Goal: Information Seeking & Learning: Check status

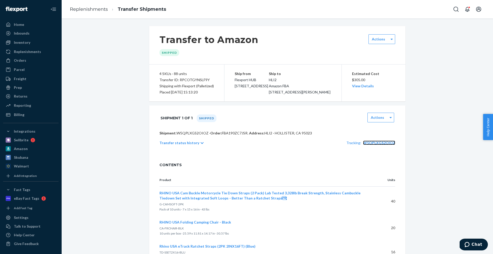
click at [384, 145] on span "W5QPLXGS2OIOZ" at bounding box center [379, 143] width 32 height 4
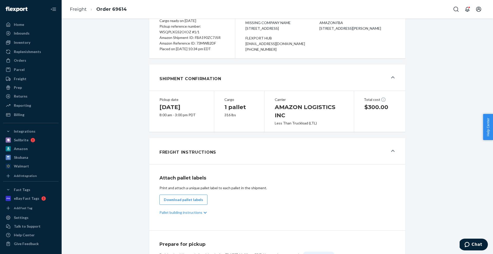
scroll to position [26, 0]
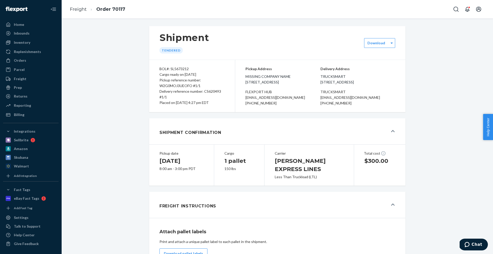
click at [214, 92] on div "Delivery reference number: CS620493 #1/1" at bounding box center [191, 94] width 65 height 11
copy div "CS620493"
click at [132, 67] on div "Shipment Tendered Download BOL#: SL5673212 Cargo ready on 09/19/2025 Pickup ref…" at bounding box center [276, 238] width 423 height 430
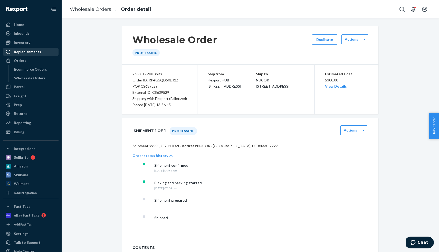
drag, startPoint x: 26, startPoint y: 56, endPoint x: 27, endPoint y: 52, distance: 3.9
click at [26, 56] on ul "Home Inbounds Shipping Plans Problems Inventory Products Replenishments Orders …" at bounding box center [30, 78] width 55 height 115
click at [27, 52] on div "Replenishments" at bounding box center [27, 51] width 27 height 5
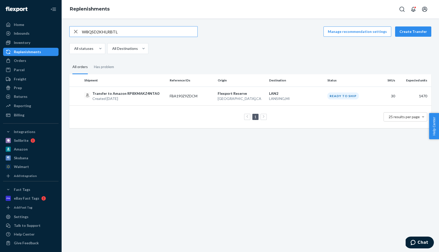
click at [101, 34] on input "W8QSD2KHLRBTL" at bounding box center [139, 31] width 115 height 10
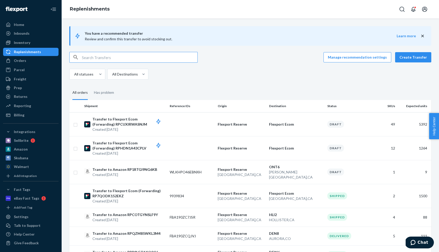
click at [144, 60] on input "text" at bounding box center [139, 57] width 115 height 10
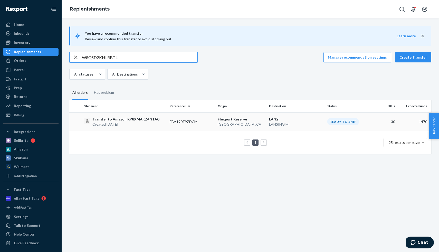
type input "W8QSD2KHLRBTL"
click at [178, 121] on td "FBA190Z9ZDCM" at bounding box center [192, 121] width 48 height 19
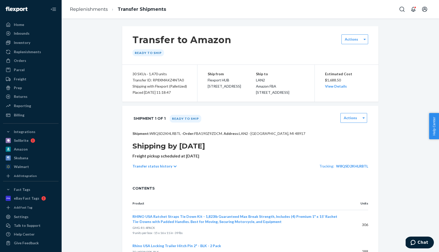
click at [172, 136] on p "Shipment: W8QSD2KHLRBTL · Order: FBA190Z9ZDCM . Address: LAN2 · [GEOGRAPHIC_DAT…" at bounding box center [249, 133] width 235 height 5
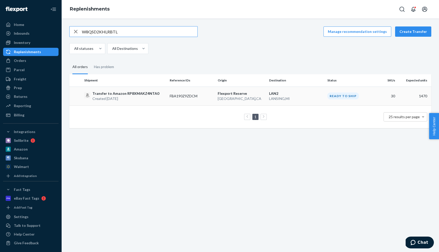
click at [141, 95] on p "Transfer to Amazon RP8XMAKZ4NTA0" at bounding box center [125, 93] width 67 height 5
click at [173, 97] on td "FBA190Z9ZDCM" at bounding box center [192, 95] width 48 height 19
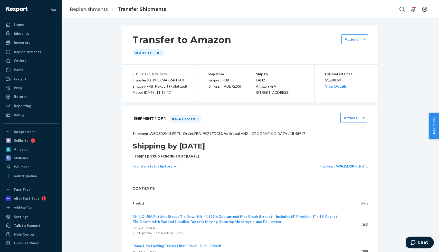
click at [215, 135] on span "FBA190Z9ZDCM ." at bounding box center [208, 133] width 28 height 4
copy span "FBA190Z9ZDCM"
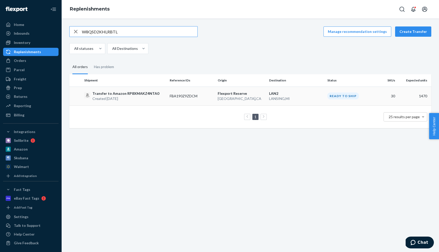
click at [118, 95] on p "Transfer to Amazon RP8XMAKZ4NTA0" at bounding box center [125, 93] width 67 height 5
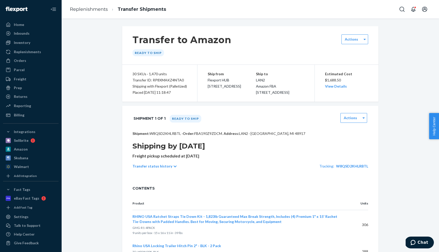
click at [171, 78] on div "Transfer ID: RP8XMAKZ4NTA0" at bounding box center [159, 80] width 54 height 6
click at [172, 78] on div "Transfer ID: RP8XMAKZ4NTA0" at bounding box center [159, 80] width 54 height 6
click at [174, 78] on div "Transfer ID: RP8XMAKZ4NTA0" at bounding box center [159, 80] width 54 height 6
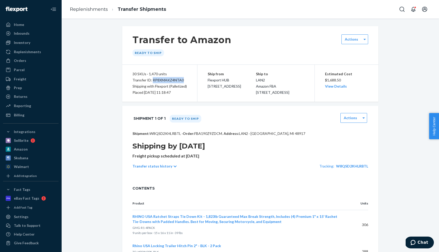
click at [174, 78] on div "Transfer ID: RP8XMAKZ4NTA0" at bounding box center [159, 80] width 54 height 6
copy div "RP8XMAKZ4NTA0"
click at [80, 9] on link "Replenishments" at bounding box center [89, 9] width 38 height 6
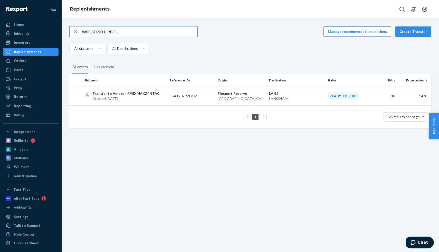
click at [110, 33] on input "W8QSD2KHLRBTL" at bounding box center [139, 31] width 115 height 10
paste input "5QPLXGS2OIOZ"
type input "W5QPLXGS2OIOZ"
click at [137, 96] on p "Transfer to Amazon RPCOTGYNSLF9Y" at bounding box center [124, 93] width 65 height 5
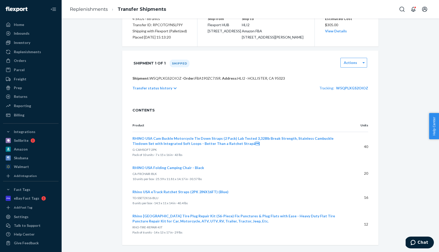
scroll to position [67, 0]
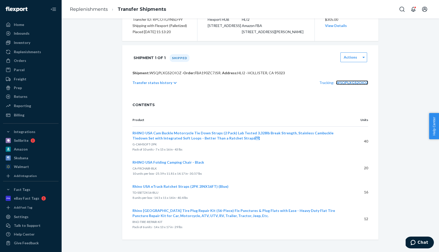
click at [348, 83] on span "W5QPLXGS2OIOZ" at bounding box center [352, 82] width 32 height 4
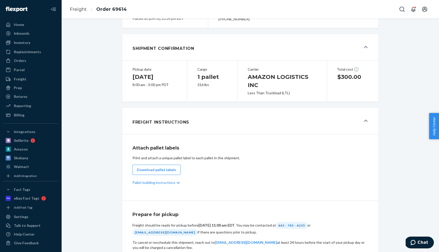
scroll to position [208, 0]
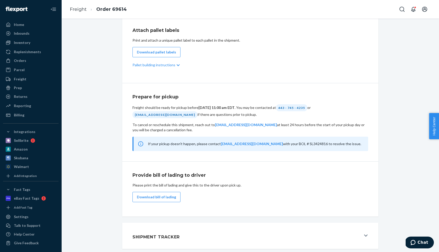
drag, startPoint x: 253, startPoint y: 242, endPoint x: 252, endPoint y: 235, distance: 7.4
click at [253, 242] on button "Shipment Tracker" at bounding box center [250, 235] width 256 height 26
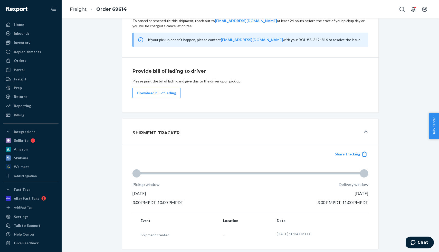
scroll to position [0, 0]
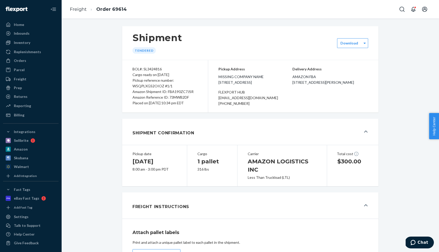
click at [180, 92] on div "Amazon Shipment ID: FBA190ZC7JSR" at bounding box center [164, 92] width 65 height 6
copy div "FBA190ZC7JSR"
click at [208, 112] on div "BOL#: SL3424816 Cargo ready on [DATE] Pickup reference number: W5QPLXGS2OIOZ #1…" at bounding box center [165, 86] width 86 height 52
click at [152, 85] on div "Pickup reference number: W5QPLXGS2OIOZ #1/1" at bounding box center [164, 82] width 65 height 11
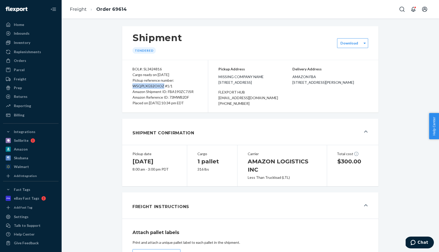
click at [152, 85] on div "Pickup reference number: W5QPLXGS2OIOZ #1/1" at bounding box center [164, 82] width 65 height 11
click at [241, 106] on div "[PHONE_NUMBER]" at bounding box center [255, 104] width 74 height 6
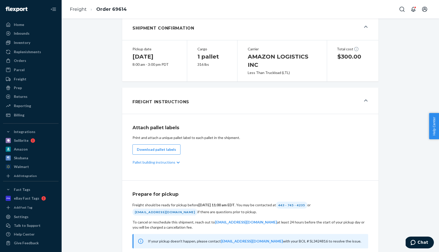
scroll to position [103, 0]
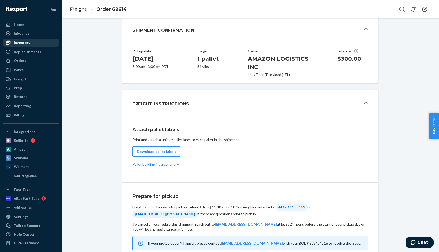
click at [30, 43] on div "Inventory" at bounding box center [31, 42] width 54 height 7
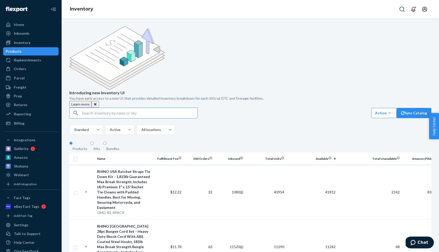
click at [110, 108] on input "text" at bounding box center [139, 113] width 115 height 10
type input "TD-VSLASSO-GRN-SNAP"
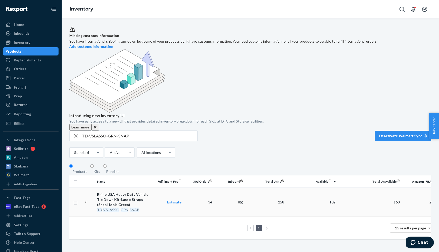
click at [139, 192] on div "Rhino USA Heavy Duty Vehicle Tie Down Kit-Lasso Straps (Snap Hook-Green)" at bounding box center [124, 199] width 54 height 15
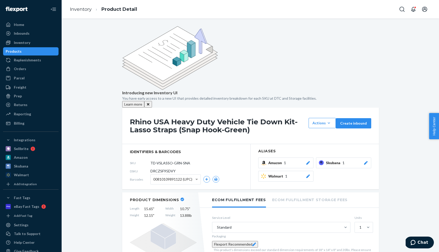
click at [38, 51] on div "Products" at bounding box center [31, 51] width 54 height 7
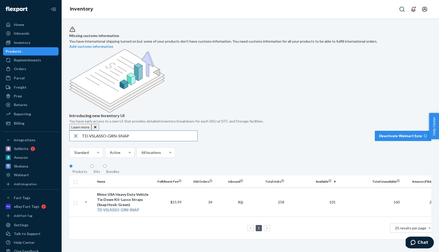
click at [118, 131] on input "TD-VSLASSO-GRN-SNAP" at bounding box center [139, 136] width 115 height 10
type input "RG-HTDROP2-BLK"
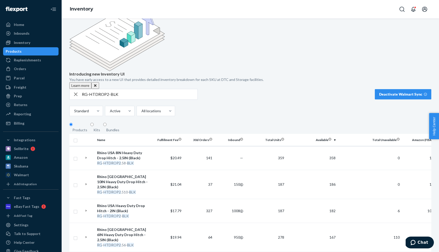
scroll to position [56, 0]
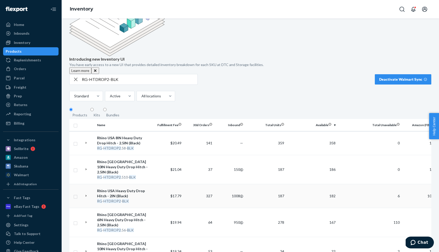
click at [126, 188] on div "Rhino USA Heavy Duty Drop Hitch - 2IN (Black)" at bounding box center [124, 193] width 54 height 10
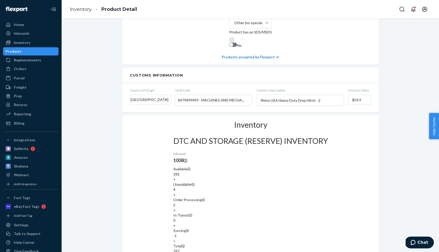
scroll to position [331, 0]
click at [41, 50] on div "Products" at bounding box center [31, 51] width 54 height 7
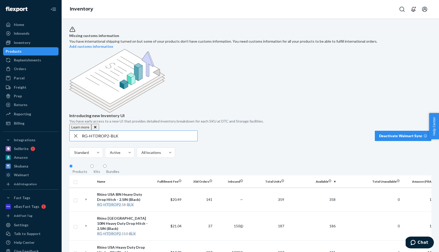
click at [90, 131] on input "RG-HTDROP2-BLK" at bounding box center [139, 136] width 115 height 10
type input "RG-KRKIT78X30-RED"
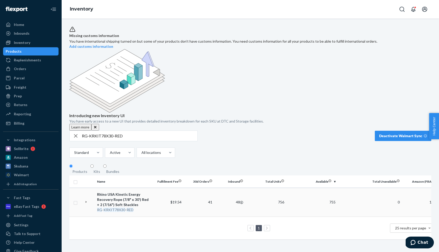
click at [126, 192] on div "Rhino USA Kinetic Energy Recovery Rope (7/8" x 30') Red + 2 (7/16") Soft Shackl…" at bounding box center [124, 199] width 54 height 15
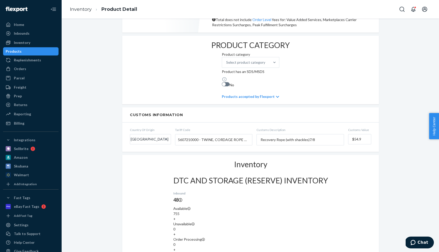
scroll to position [316, 0]
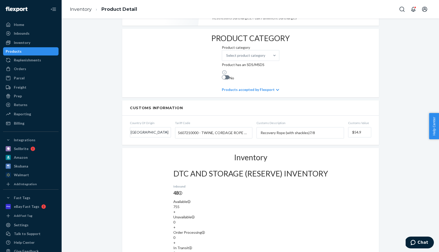
click at [50, 53] on div "Products" at bounding box center [31, 51] width 54 height 7
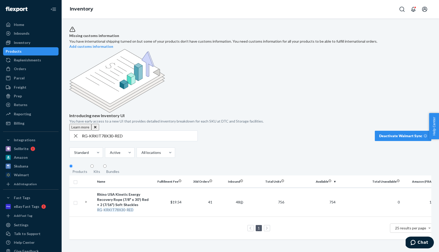
click at [98, 104] on div "Missing customs information You have international shipping turned on but some …" at bounding box center [249, 135] width 369 height 218
click at [99, 131] on input "RG-KRKIT78X30-RED" at bounding box center [139, 136] width 115 height 10
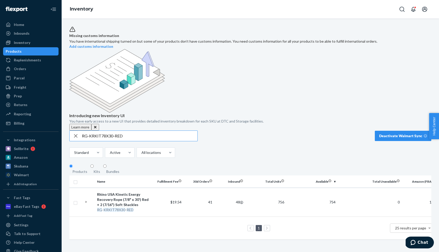
paste input "TB42x13"
type input "RG-TB42x13-RED"
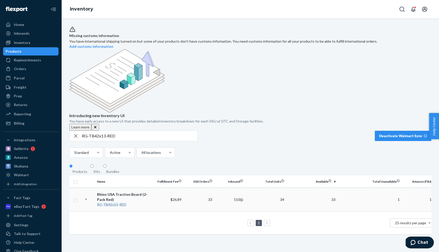
click at [111, 192] on div "Rhino USA Traction Board (2-Pack Red)" at bounding box center [124, 197] width 54 height 10
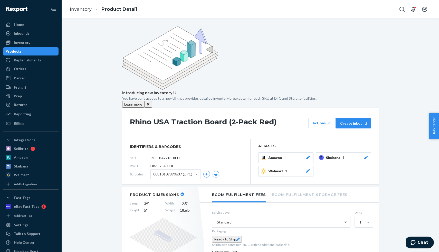
click at [31, 50] on div "Products" at bounding box center [31, 51] width 54 height 7
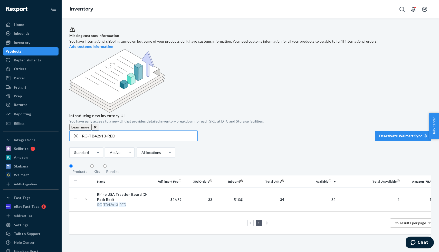
click at [109, 131] on input "RG-TB42x13-RED" at bounding box center [139, 136] width 115 height 10
type input "RG-HTDROP2-BLK"
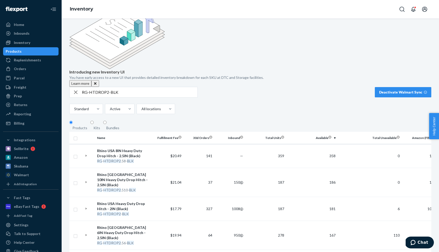
scroll to position [50, 0]
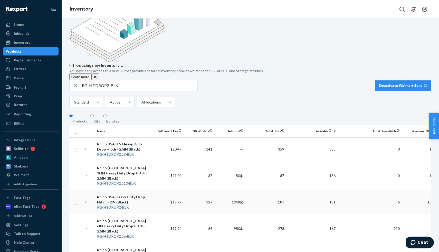
click at [121, 194] on div "Rhino USA Heavy Duty Drop Hitch - 2IN (Black)" at bounding box center [124, 199] width 54 height 10
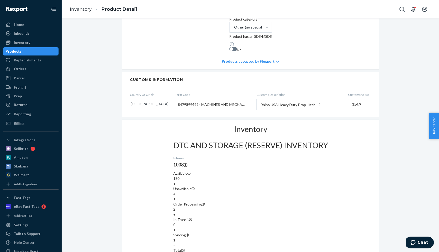
scroll to position [327, 0]
click at [50, 54] on div "Products" at bounding box center [31, 51] width 54 height 7
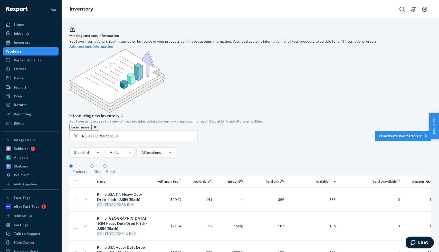
click at [142, 130] on div "RG-HTDROP2-BLK" at bounding box center [133, 135] width 128 height 11
click at [141, 131] on input "RG-HTDROP2-BLK" at bounding box center [139, 136] width 115 height 10
paste input "TS3X20-BLU"
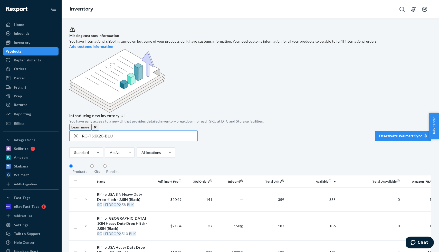
type input "RG-TS3X20-BLU"
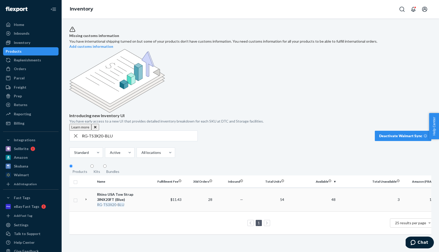
click at [123, 192] on div "Rhino USA Tow Strap 3INX20FT (Blue)" at bounding box center [124, 197] width 54 height 10
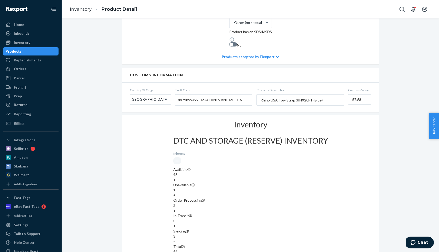
scroll to position [316, 0]
